Goal: Task Accomplishment & Management: Use online tool/utility

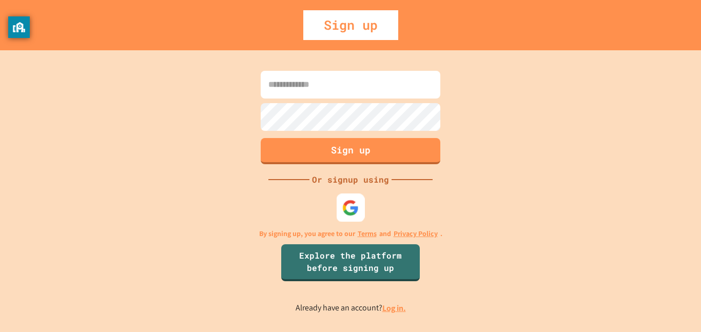
click at [345, 205] on img at bounding box center [350, 207] width 17 height 17
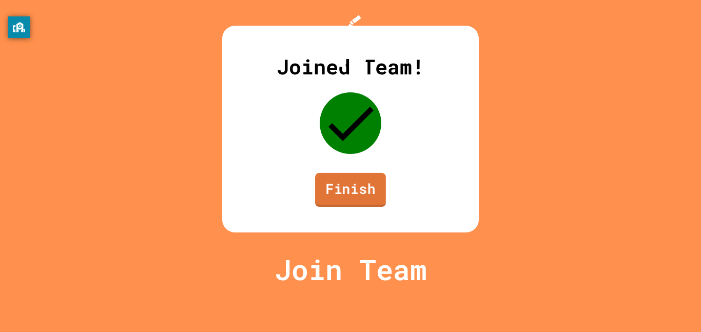
click at [343, 207] on link "Finish" at bounding box center [350, 190] width 71 height 34
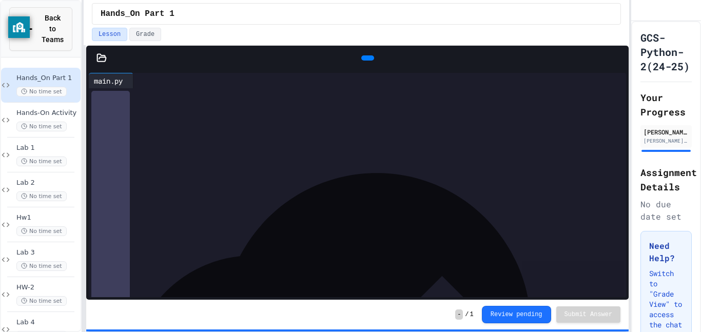
click at [64, 24] on button "Back to Teams" at bounding box center [40, 29] width 63 height 44
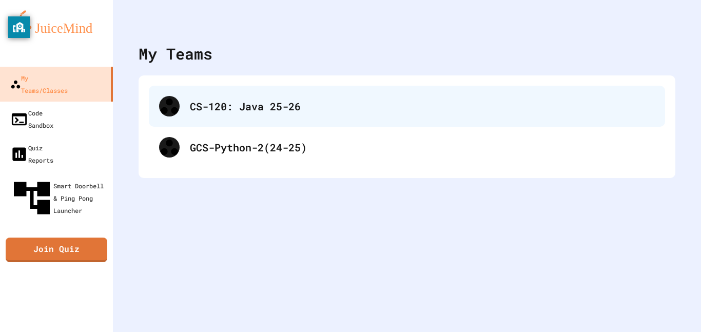
click at [223, 118] on div "CS-120: Java 25-26" at bounding box center [407, 106] width 516 height 41
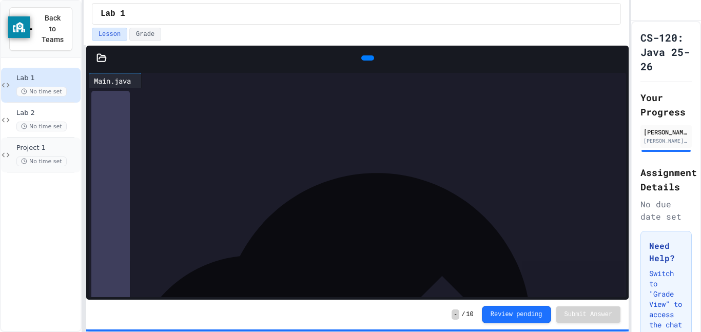
click at [52, 144] on span "Project 1" at bounding box center [47, 148] width 62 height 9
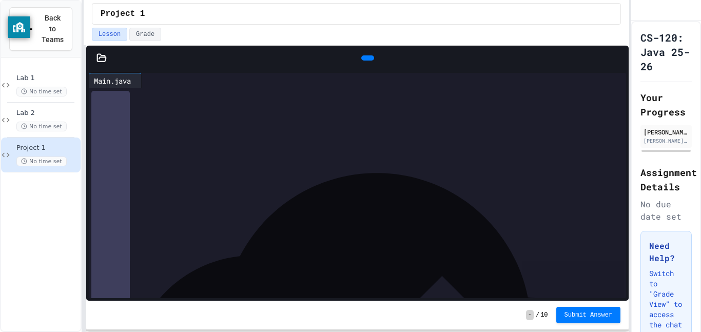
click at [371, 61] on icon at bounding box center [374, 64] width 6 height 7
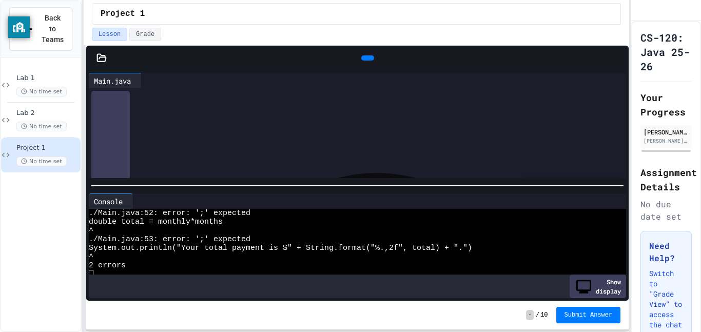
scroll to position [532, 0]
click at [264, 149] on div "****** ***** * ******* * ******" at bounding box center [367, 148] width 520 height 10
click at [371, 61] on icon at bounding box center [374, 64] width 6 height 7
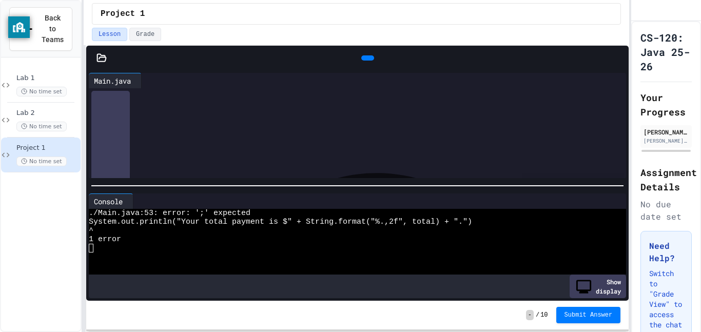
scroll to position [569, 0]
click at [478, 126] on div "**********" at bounding box center [367, 121] width 520 height 10
click at [366, 58] on icon at bounding box center [366, 58] width 0 height 0
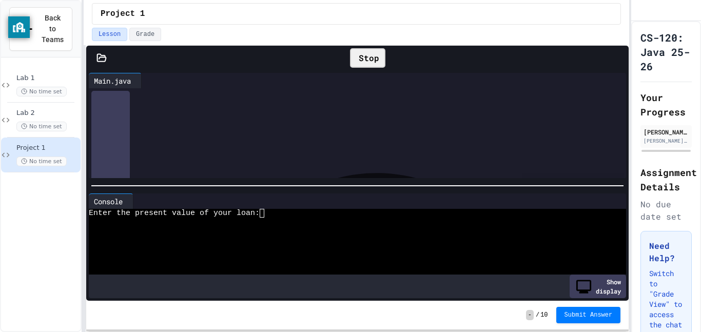
click at [288, 216] on div "Enter the present value of your loan:" at bounding box center [352, 213] width 527 height 9
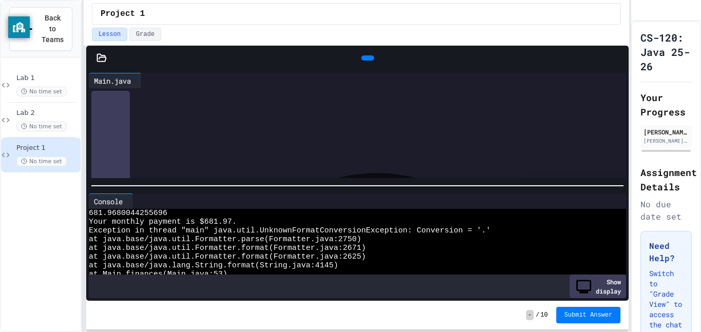
scroll to position [545, 0]
